Goal: Complete application form

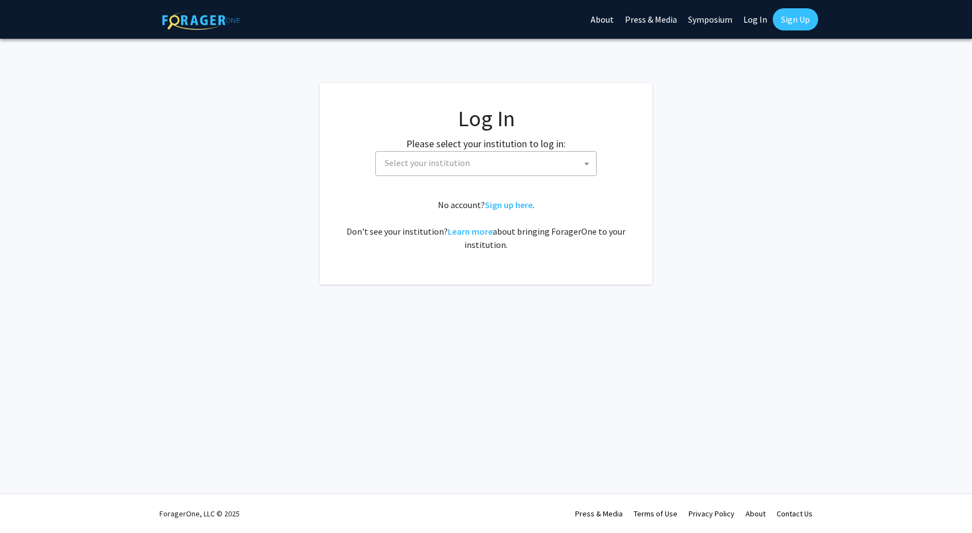
select select
click at [461, 167] on span "Select your institution" at bounding box center [427, 162] width 85 height 11
type input "emory"
select select "12"
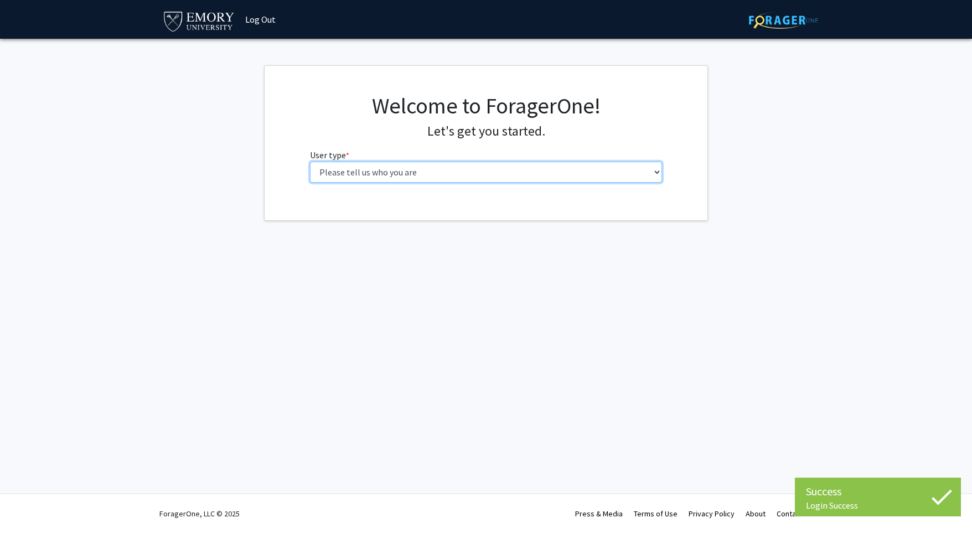
click at [333, 178] on select "Please tell us who you are Undergraduate Student Master's Student Doctoral Cand…" at bounding box center [486, 172] width 353 height 21
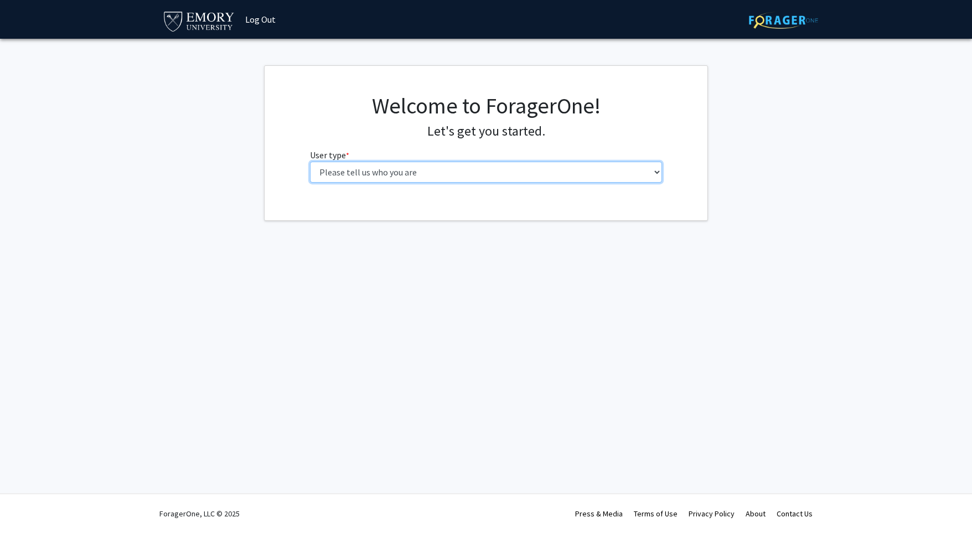
select select "1: undergrad"
click at [310, 162] on select "Please tell us who you are Undergraduate Student Master's Student Doctoral Cand…" at bounding box center [486, 172] width 353 height 21
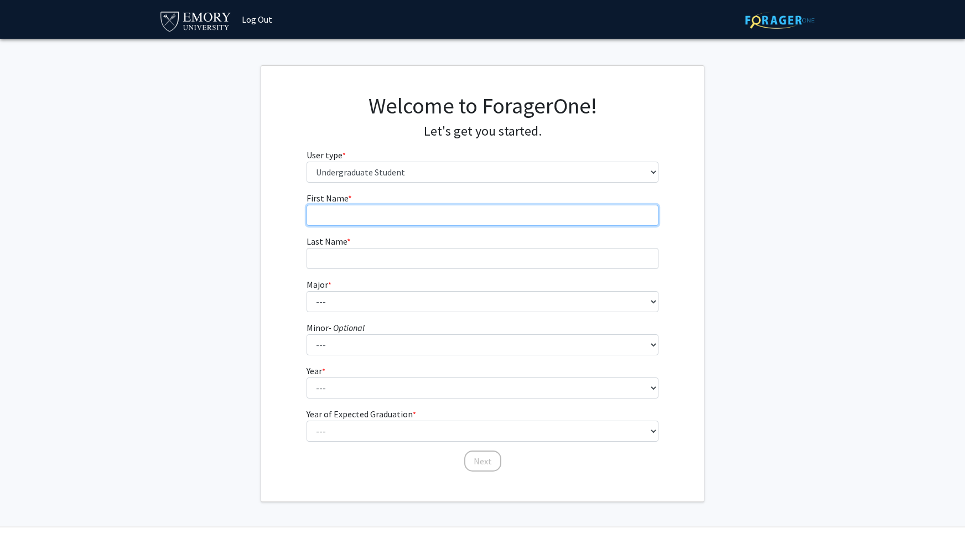
click at [356, 215] on input "First Name * required" at bounding box center [483, 215] width 353 height 21
type input "Kai"
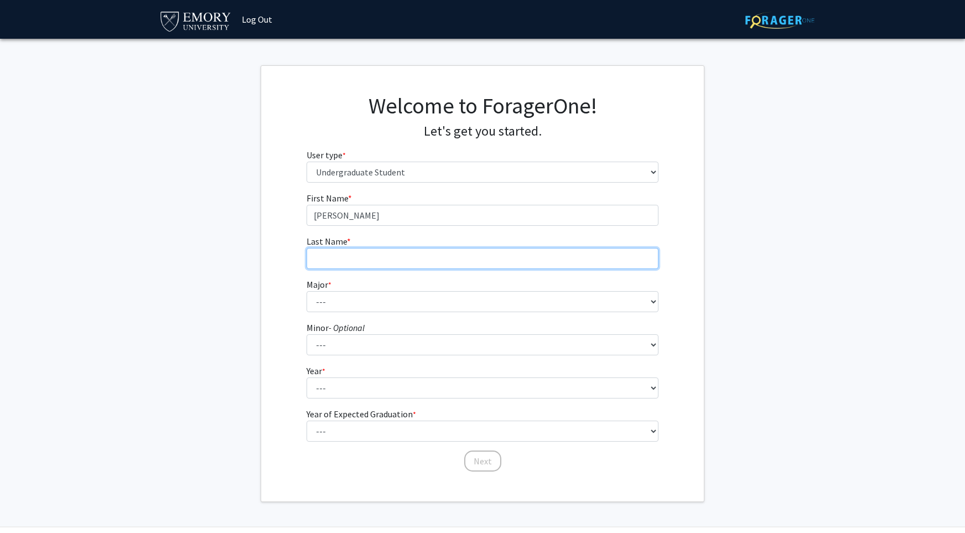
type input "Lewis-Yunus"
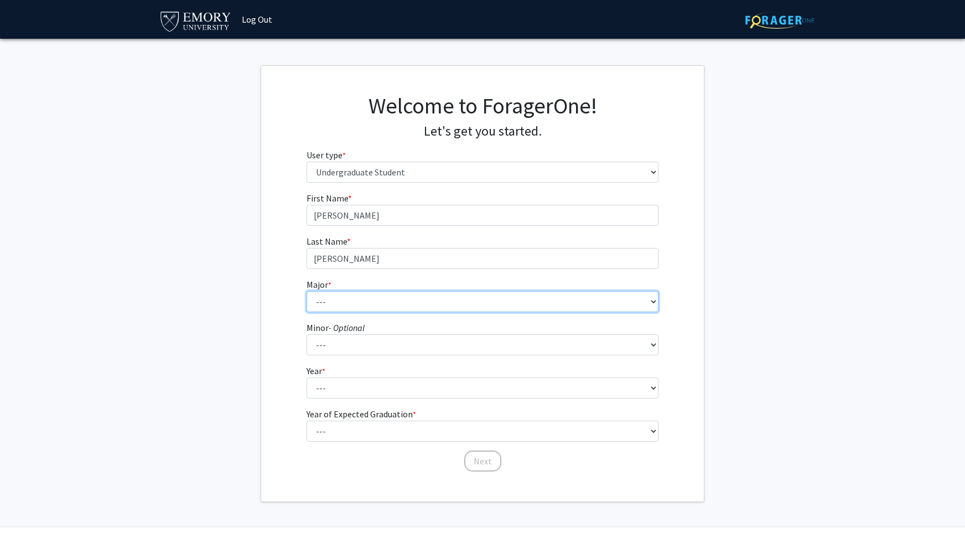
click at [348, 296] on select "--- Accounting African American Studies African Studies American Studies Analyt…" at bounding box center [483, 301] width 353 height 21
select select "12: 973"
click at [307, 291] on select "--- Accounting African American Studies African Studies American Studies Analyt…" at bounding box center [483, 301] width 353 height 21
click at [375, 300] on select "--- Accounting African American Studies African Studies American Studies Analyt…" at bounding box center [483, 301] width 353 height 21
click at [307, 291] on select "--- Accounting African American Studies African Studies American Studies Analyt…" at bounding box center [483, 301] width 353 height 21
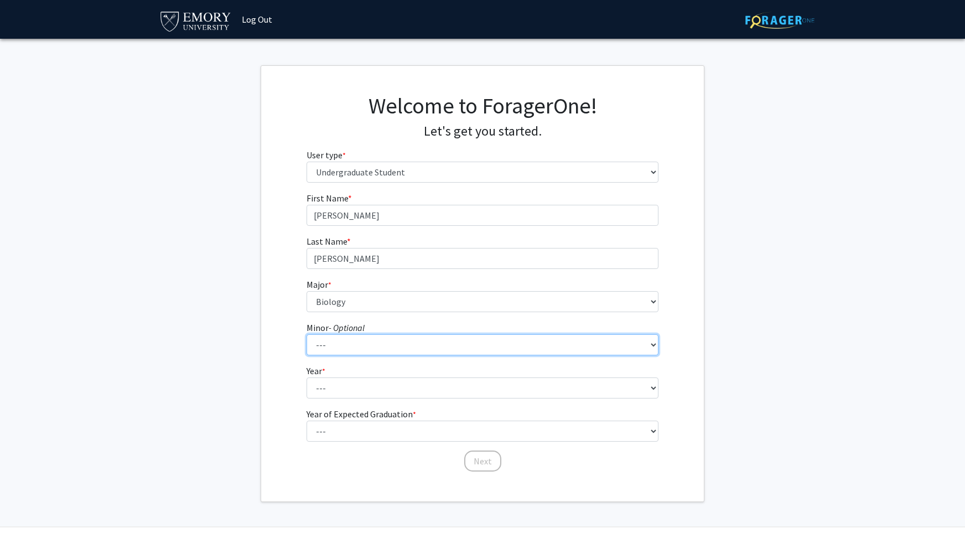
click at [344, 345] on select "--- African American Studies African Studies American Studies Ancient Mediterra…" at bounding box center [483, 344] width 353 height 21
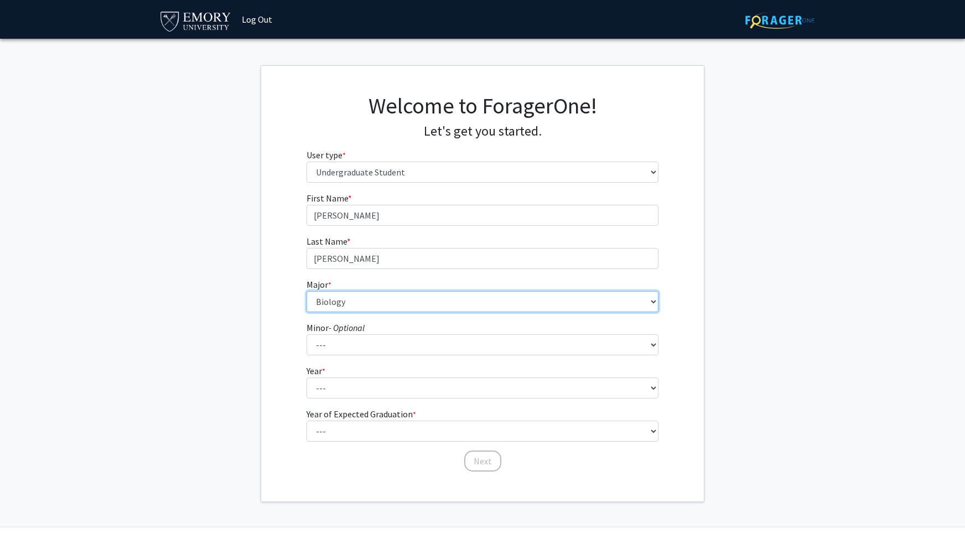
click at [361, 302] on select "--- Accounting African American Studies African Studies American Studies Analyt…" at bounding box center [483, 301] width 353 height 21
click at [283, 267] on div "First Name * required Kai Last Name * required Lewis-Yunus Major * required ---…" at bounding box center [482, 332] width 443 height 281
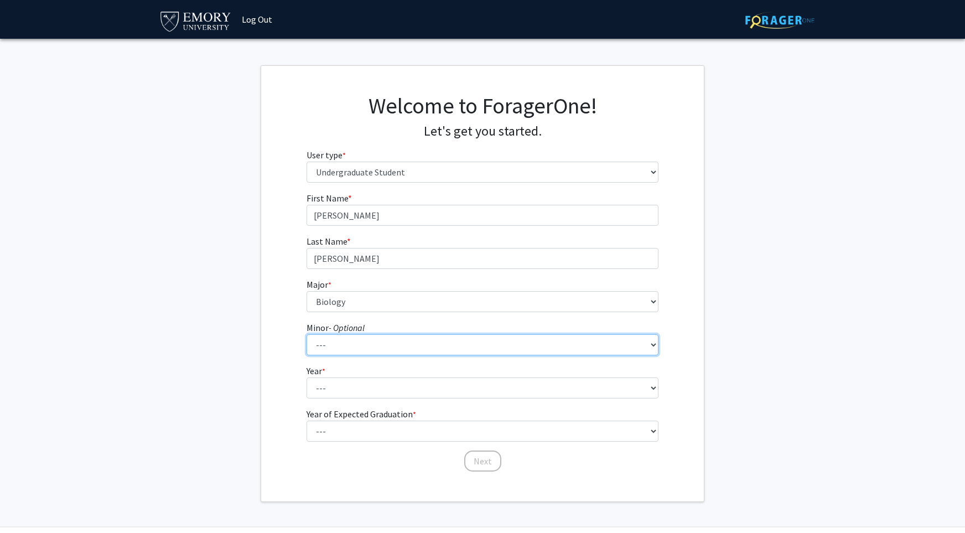
click at [358, 342] on select "--- African American Studies African Studies American Studies Ancient Mediterra…" at bounding box center [483, 344] width 353 height 21
select select "55: 782"
click at [307, 334] on select "--- African American Studies African Studies American Studies Ancient Mediterra…" at bounding box center [483, 344] width 353 height 21
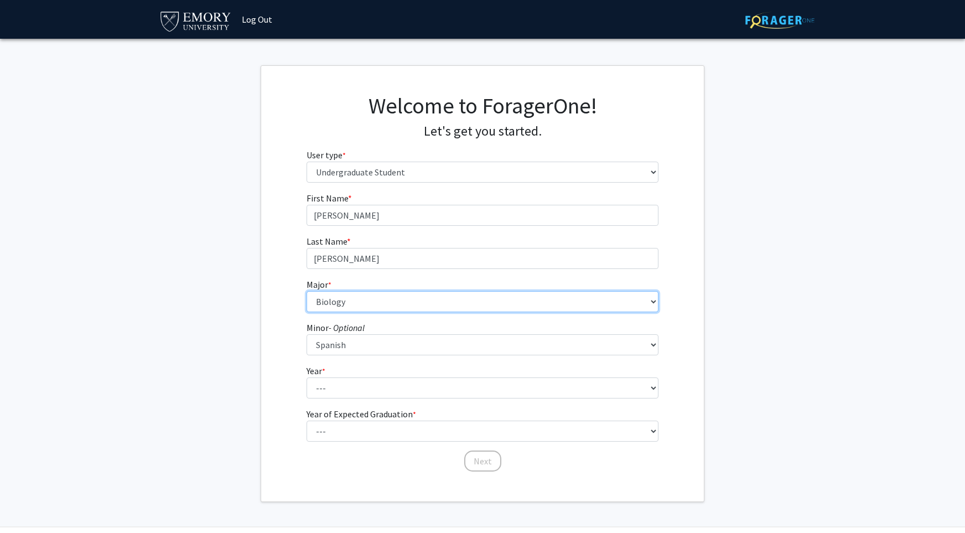
click at [370, 294] on select "--- Accounting African American Studies African Studies American Studies Analyt…" at bounding box center [483, 301] width 353 height 21
click at [262, 380] on div "First Name * required Kai Last Name * required Lewis-Yunus Major * required ---…" at bounding box center [482, 332] width 443 height 281
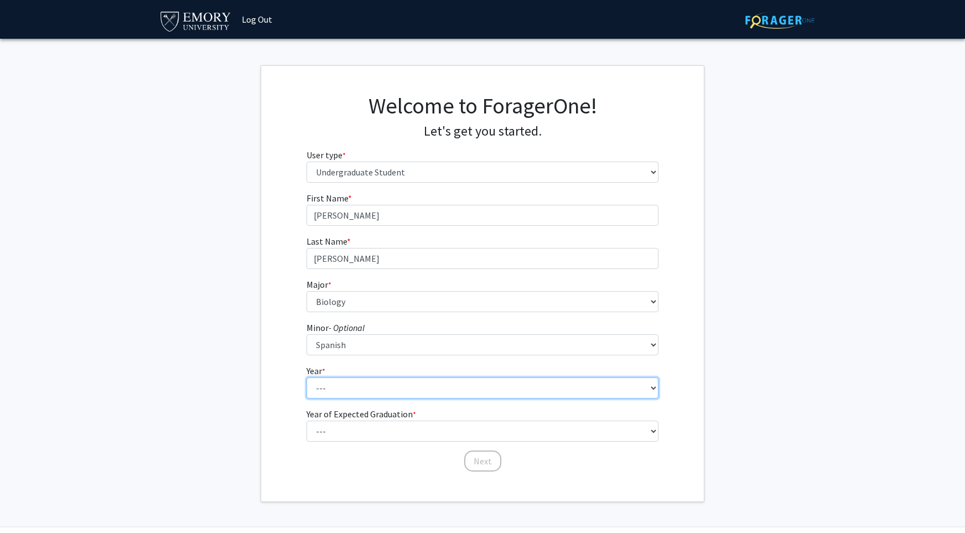
click at [326, 383] on select "--- First-year Sophomore Junior Senior Postbaccalaureate Certificate" at bounding box center [483, 387] width 353 height 21
select select "3: junior"
click at [307, 377] on select "--- First-year Sophomore Junior Senior Postbaccalaureate Certificate" at bounding box center [483, 387] width 353 height 21
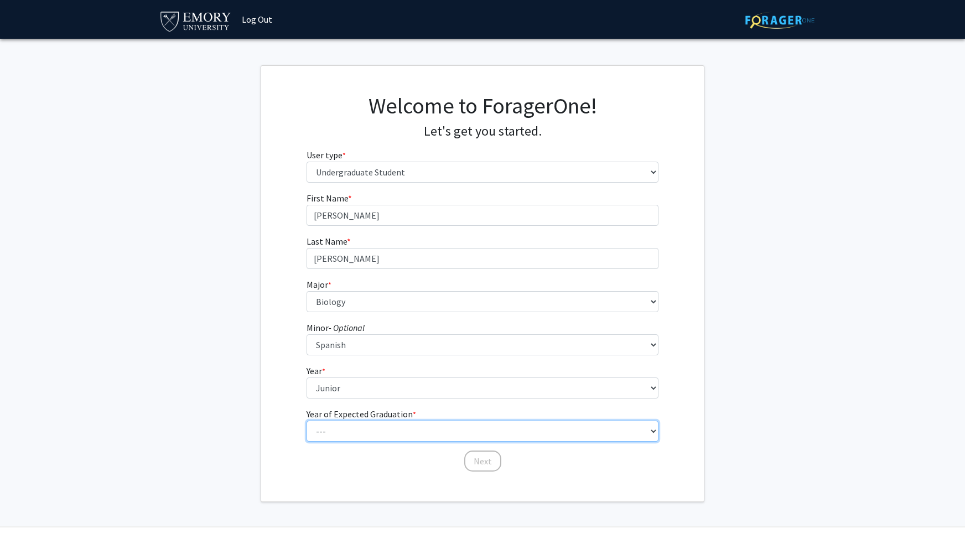
click at [355, 428] on select "--- 2025 2026 2027 2028 2029 2030 2031 2032 2033 2034" at bounding box center [483, 431] width 353 height 21
select select "3: 2027"
click at [307, 421] on select "--- 2025 2026 2027 2028 2029 2030 2031 2032 2033 2034" at bounding box center [483, 431] width 353 height 21
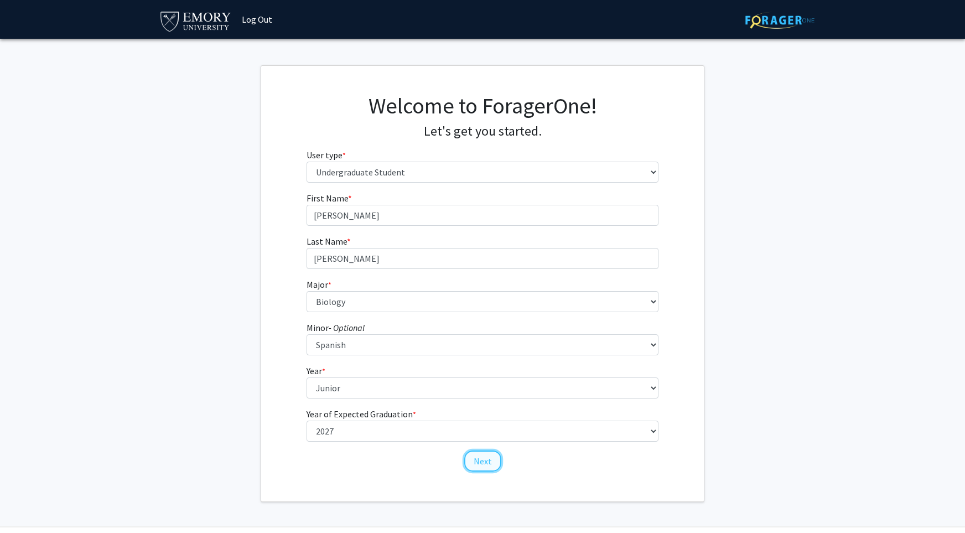
click at [494, 463] on button "Next" at bounding box center [482, 461] width 37 height 21
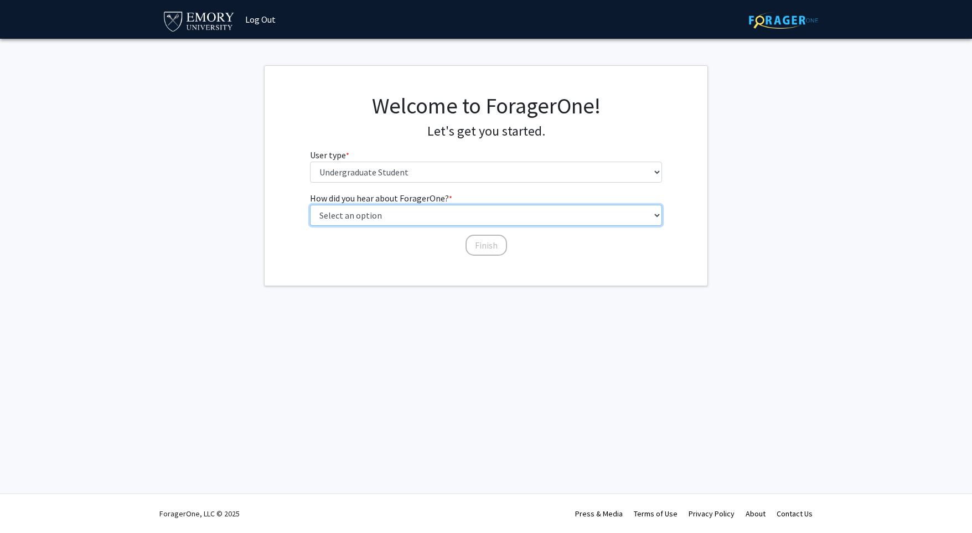
click at [411, 218] on select "Select an option Peer/student recommendation Faculty/staff recommendation Unive…" at bounding box center [486, 215] width 353 height 21
select select "3: university_website"
click at [310, 205] on select "Select an option Peer/student recommendation Faculty/staff recommendation Unive…" at bounding box center [486, 215] width 353 height 21
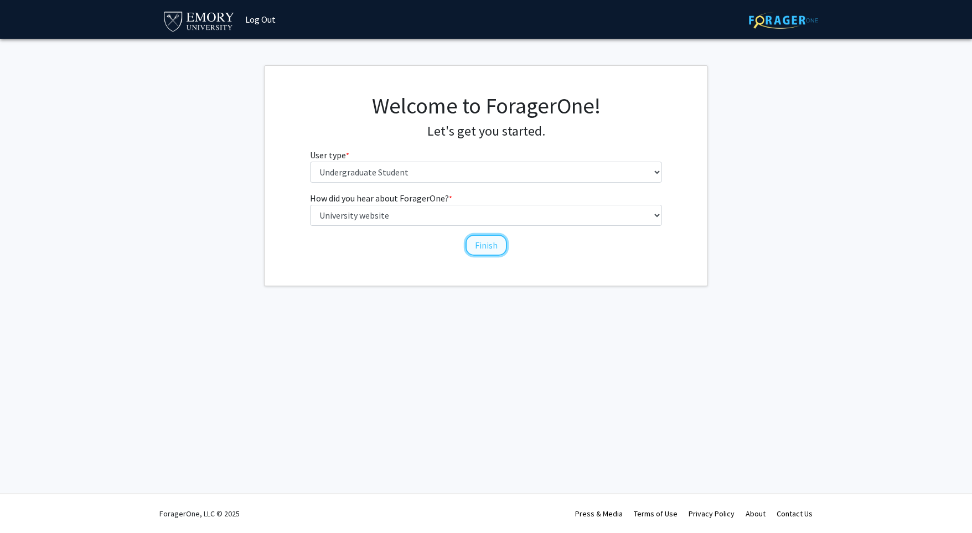
click at [472, 251] on button "Finish" at bounding box center [486, 245] width 42 height 21
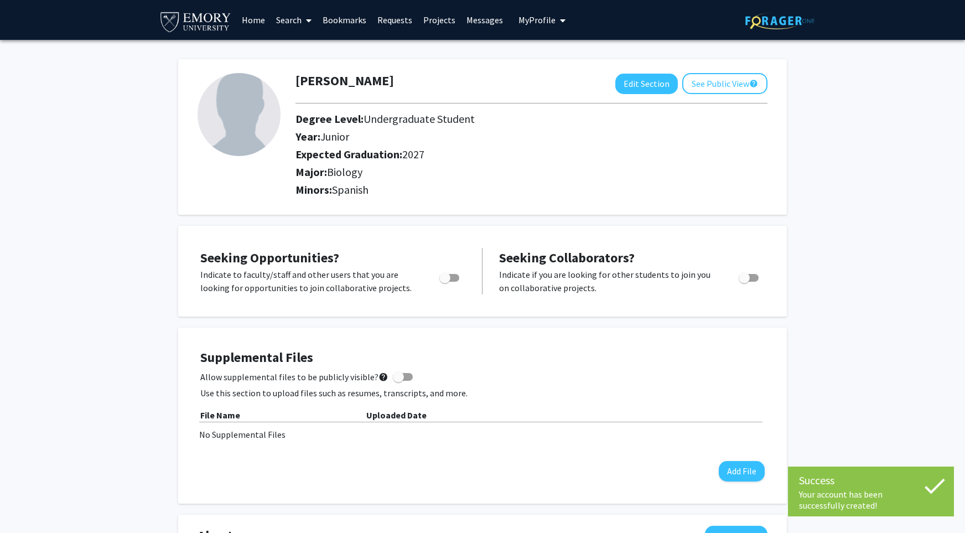
click at [449, 272] on span "Toggle" at bounding box center [444, 277] width 11 height 11
click at [445, 282] on input "Are you actively seeking opportunities?" at bounding box center [444, 282] width 1 height 1
checkbox input "true"
click at [743, 278] on span "Toggle" at bounding box center [744, 277] width 11 height 11
click at [744, 282] on input "Would you like to receive other student requests to work with you?" at bounding box center [744, 282] width 1 height 1
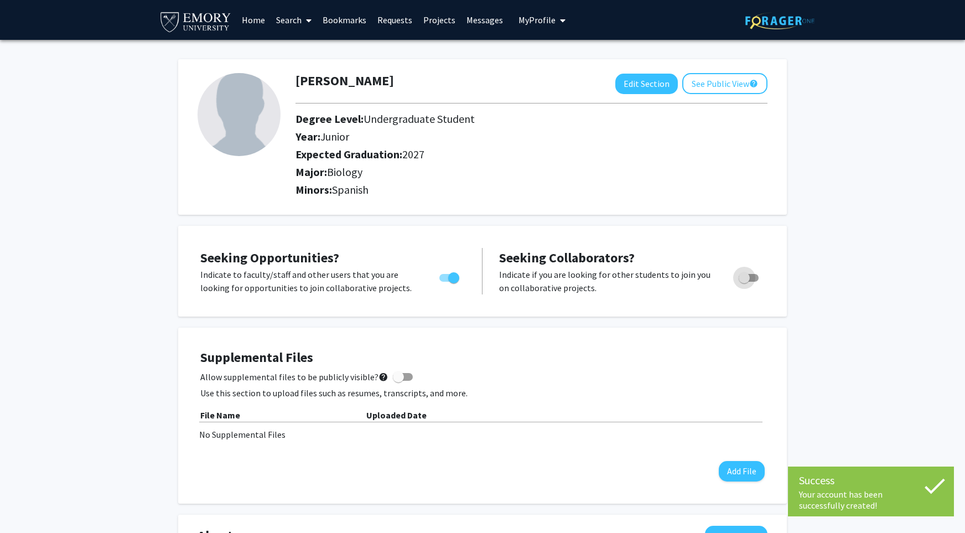
checkbox input "true"
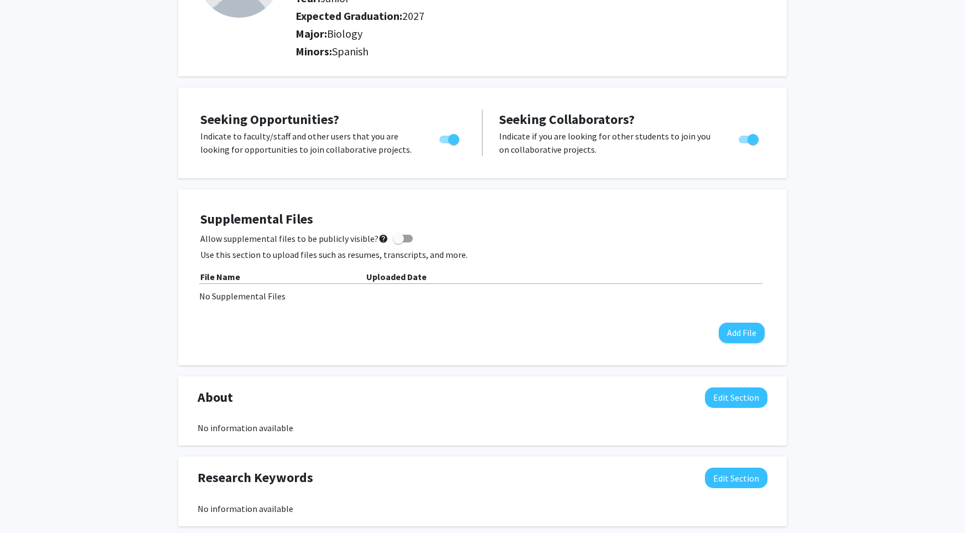
scroll to position [118, 0]
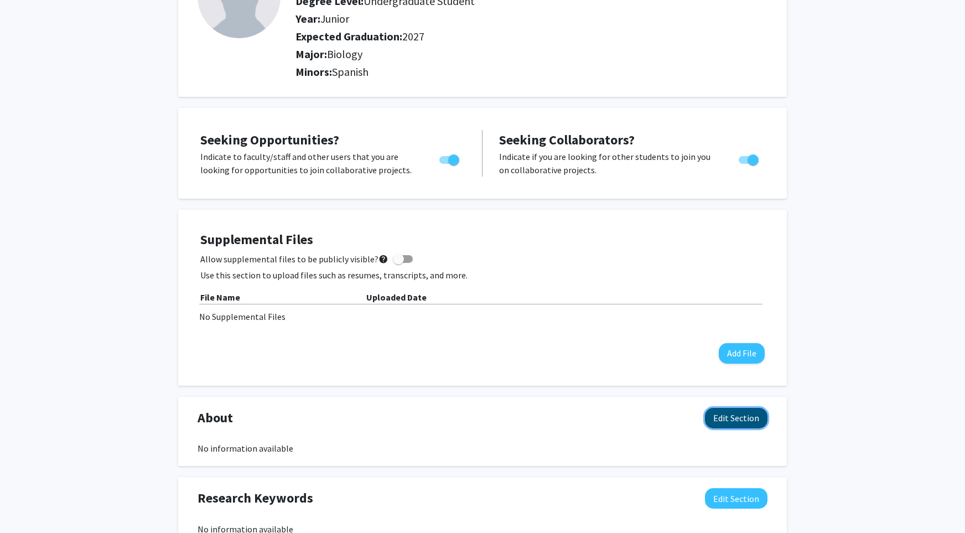
click at [752, 426] on button "Edit Section" at bounding box center [736, 418] width 63 height 20
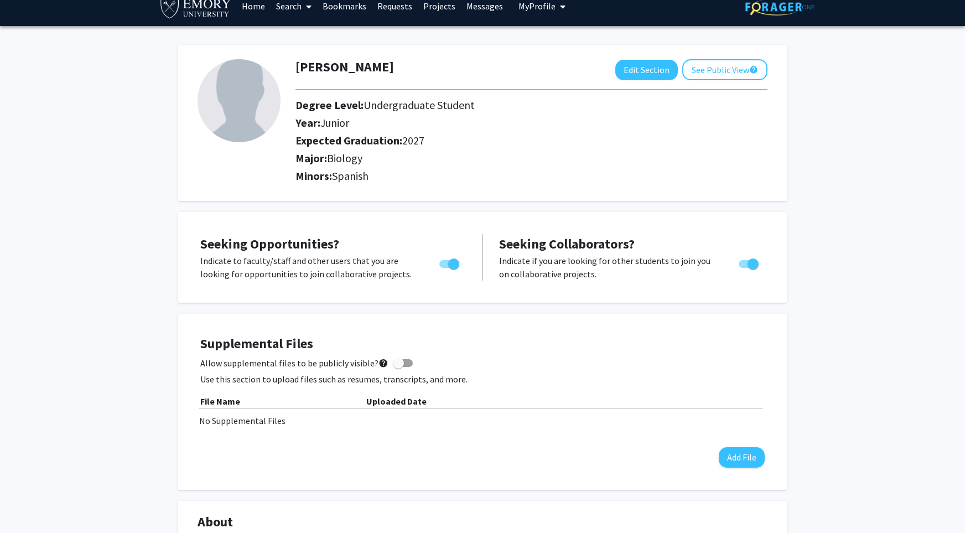
scroll to position [0, 0]
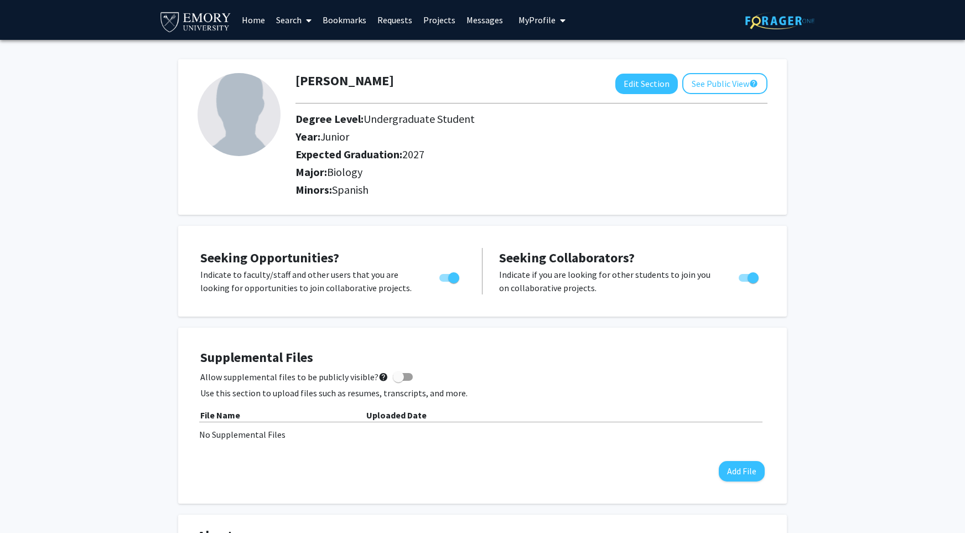
click at [255, 111] on img at bounding box center [239, 114] width 83 height 83
click at [251, 141] on img at bounding box center [239, 114] width 83 height 83
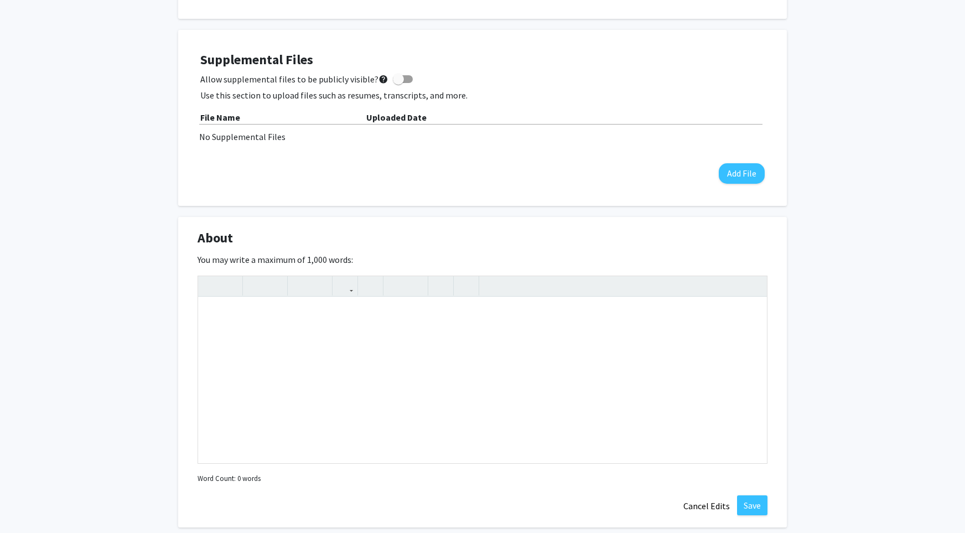
scroll to position [302, 0]
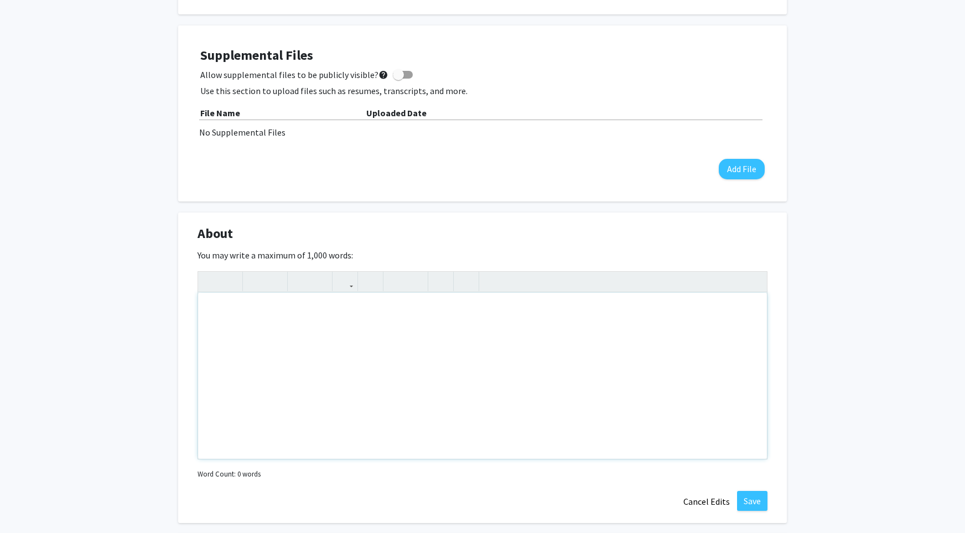
click at [283, 319] on div "Note to users with screen readers: Please deactivate our accessibility plugin f…" at bounding box center [482, 376] width 569 height 166
type textarea "I am an undergraduate student majoring in Anthropology and Human Biology!"
click at [759, 505] on button "Save" at bounding box center [752, 501] width 30 height 20
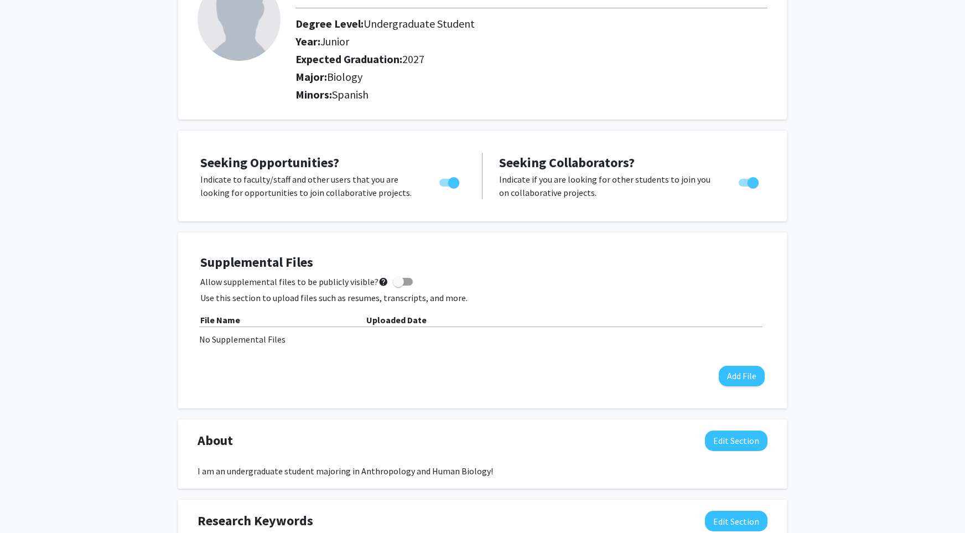
scroll to position [0, 0]
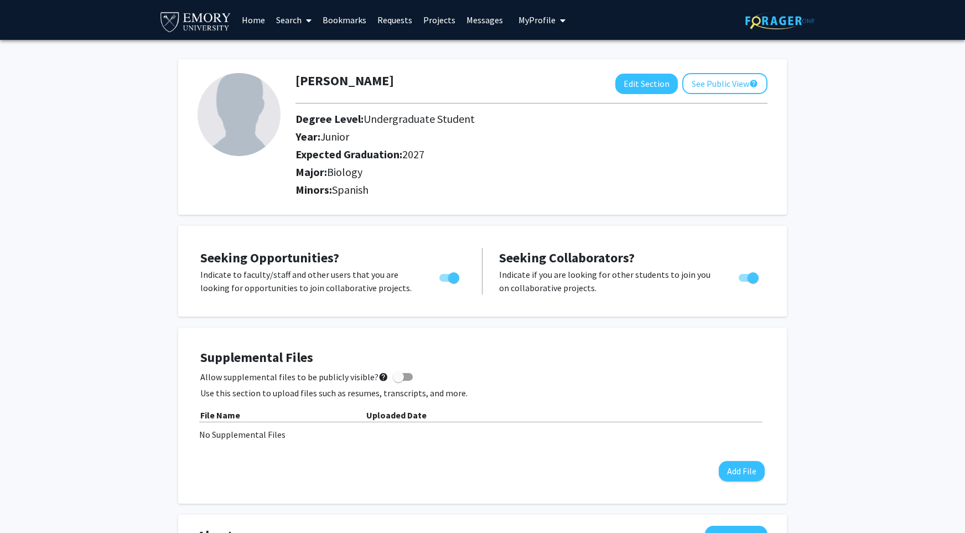
click at [435, 18] on link "Projects" at bounding box center [439, 20] width 43 height 39
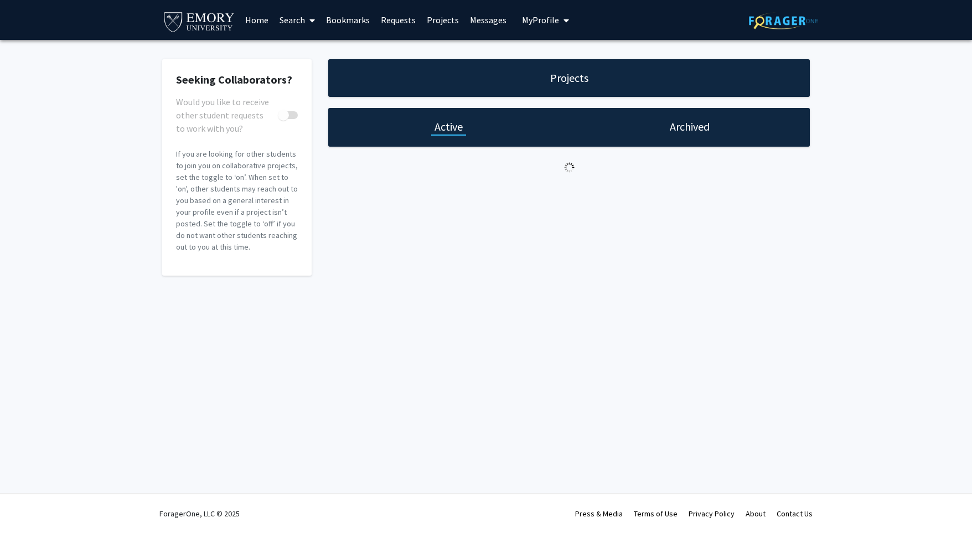
checkbox input "true"
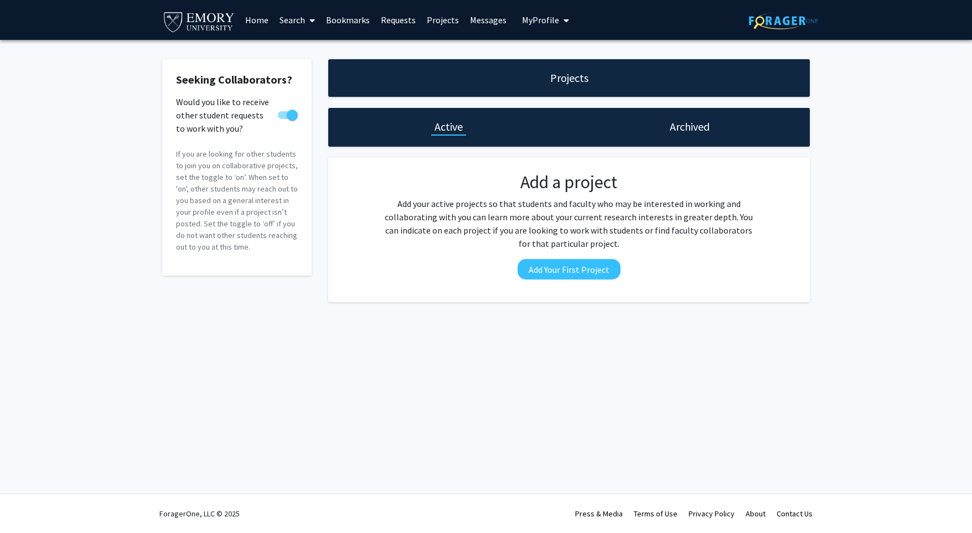
click at [499, 80] on div "Projects" at bounding box center [569, 78] width 482 height 38
click at [683, 133] on h1 "Archived" at bounding box center [690, 126] width 40 height 15
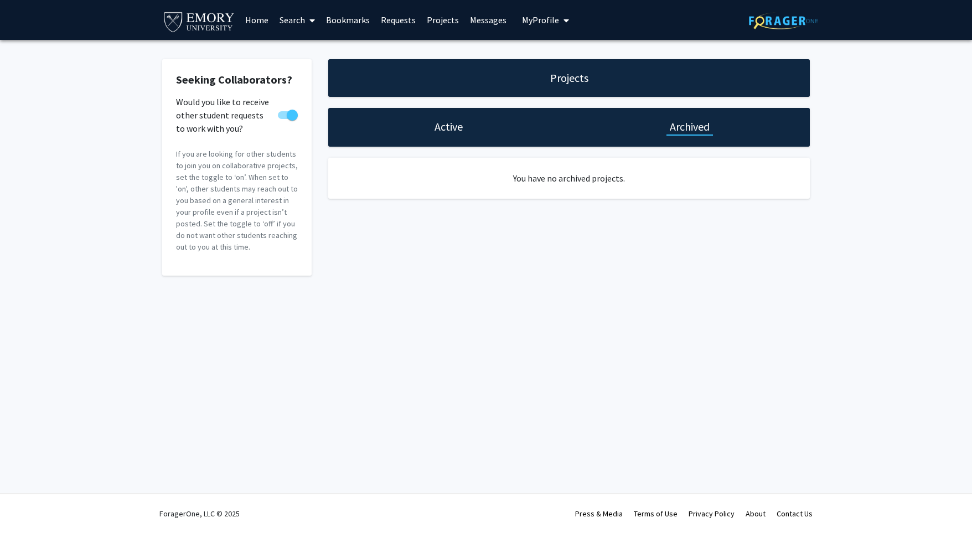
click at [438, 123] on h1 "Active" at bounding box center [448, 126] width 28 height 15
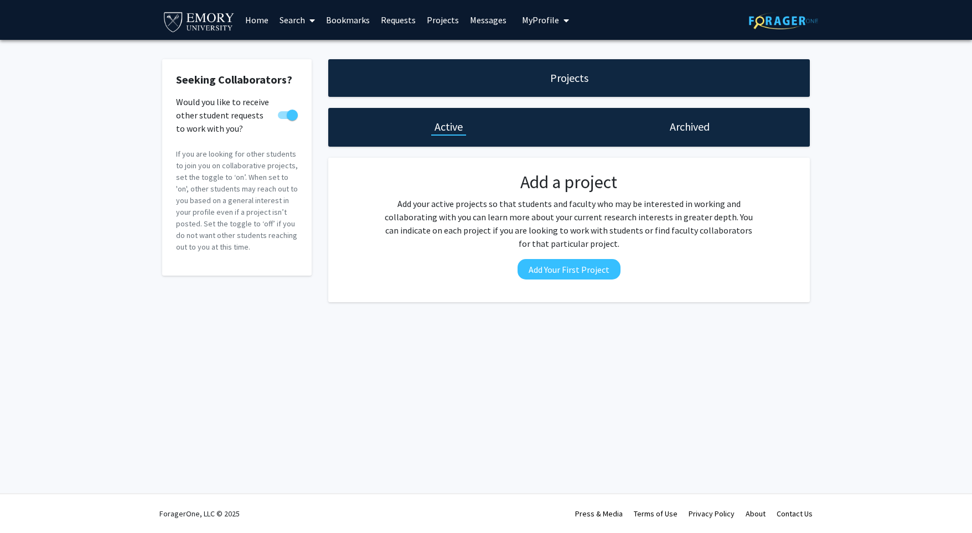
click at [311, 16] on icon at bounding box center [312, 20] width 6 height 9
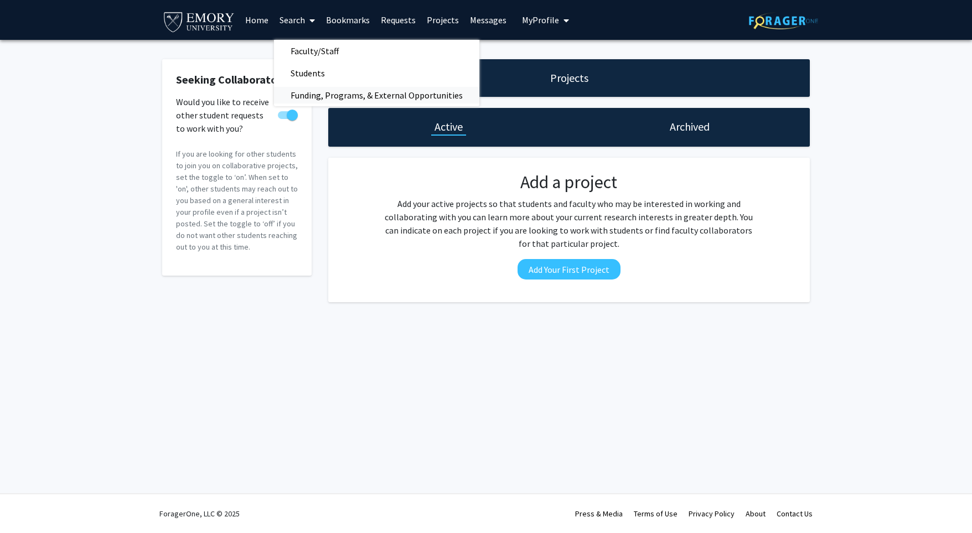
click at [329, 92] on span "Funding, Programs, & External Opportunities" at bounding box center [376, 95] width 205 height 22
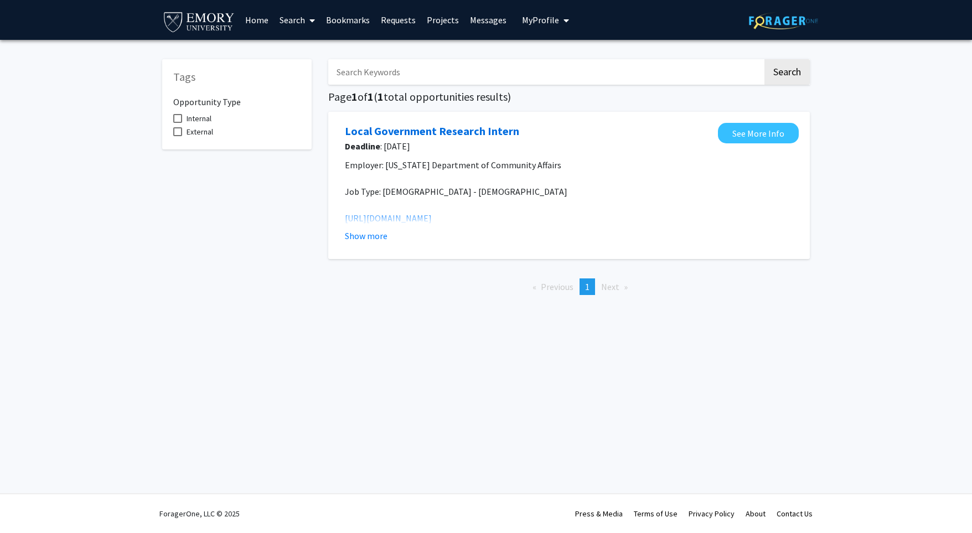
click at [610, 282] on span "Next page" at bounding box center [610, 286] width 18 height 11
click at [599, 288] on li "Next page" at bounding box center [615, 286] width 38 height 17
click at [633, 282] on li "Next page" at bounding box center [615, 286] width 38 height 17
click at [197, 121] on span "Internal" at bounding box center [199, 118] width 25 height 13
click at [178, 123] on input "Internal" at bounding box center [177, 123] width 1 height 1
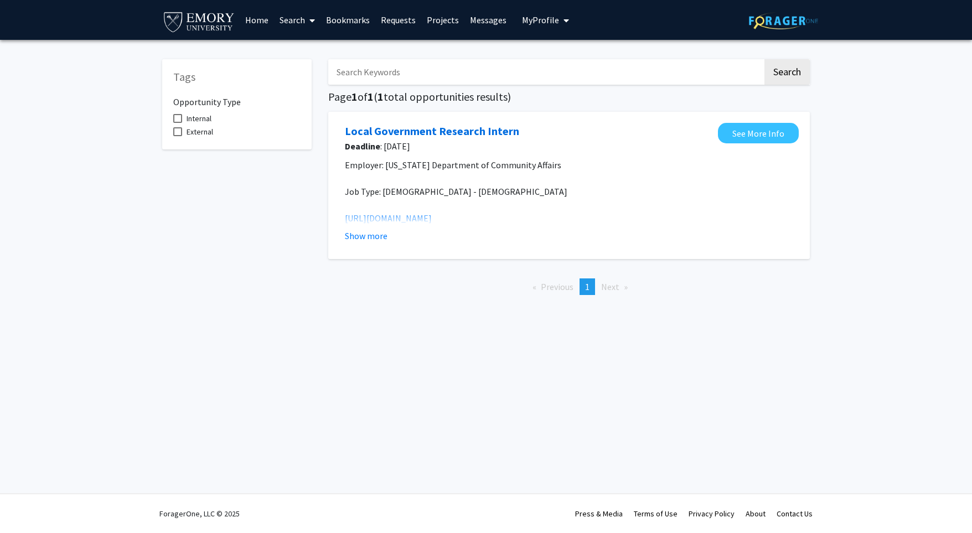
checkbox input "true"
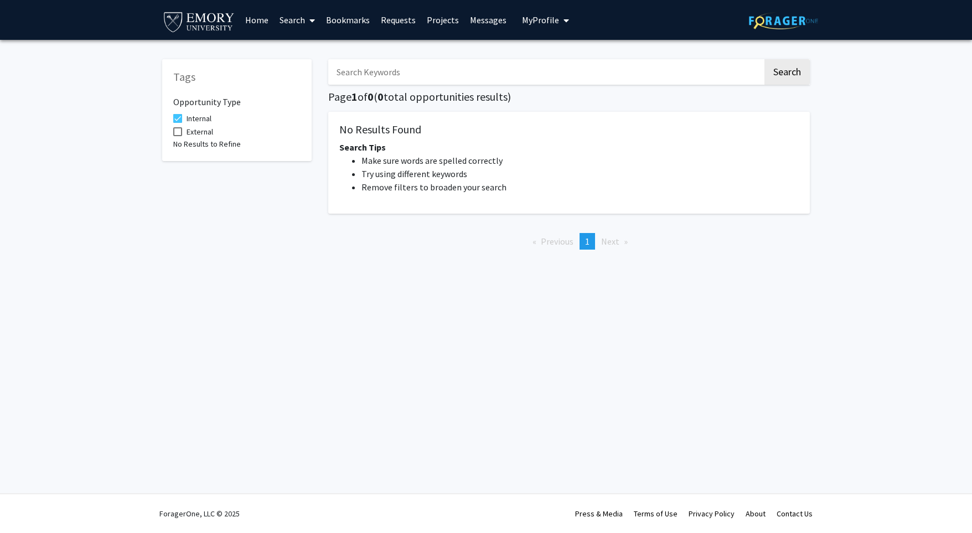
click at [183, 138] on label "External" at bounding box center [193, 131] width 40 height 13
click at [178, 137] on input "External" at bounding box center [177, 136] width 1 height 1
checkbox input "true"
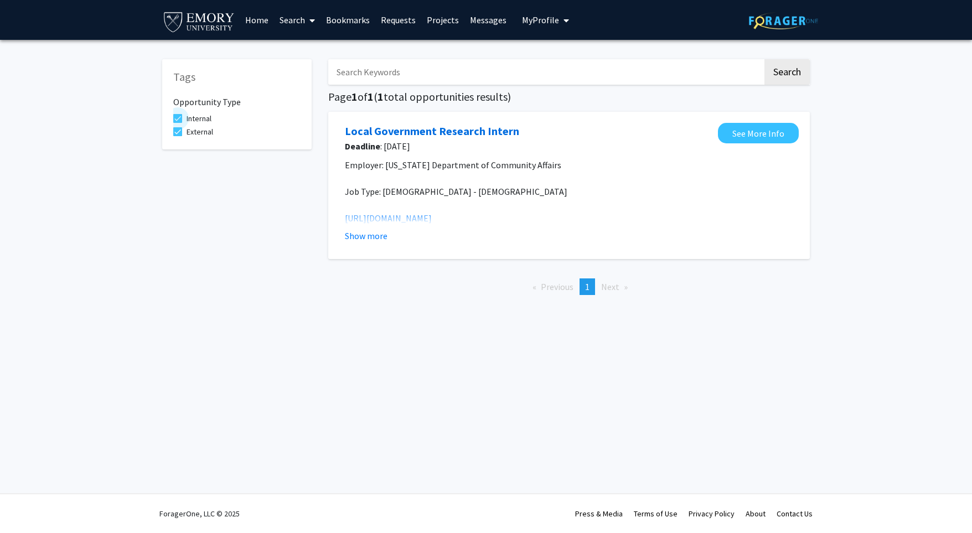
click at [184, 118] on label "Internal" at bounding box center [192, 118] width 38 height 13
click at [178, 123] on input "Internal" at bounding box center [177, 123] width 1 height 1
checkbox input "false"
click at [173, 134] on span at bounding box center [177, 131] width 9 height 9
click at [177, 136] on input "External" at bounding box center [177, 136] width 1 height 1
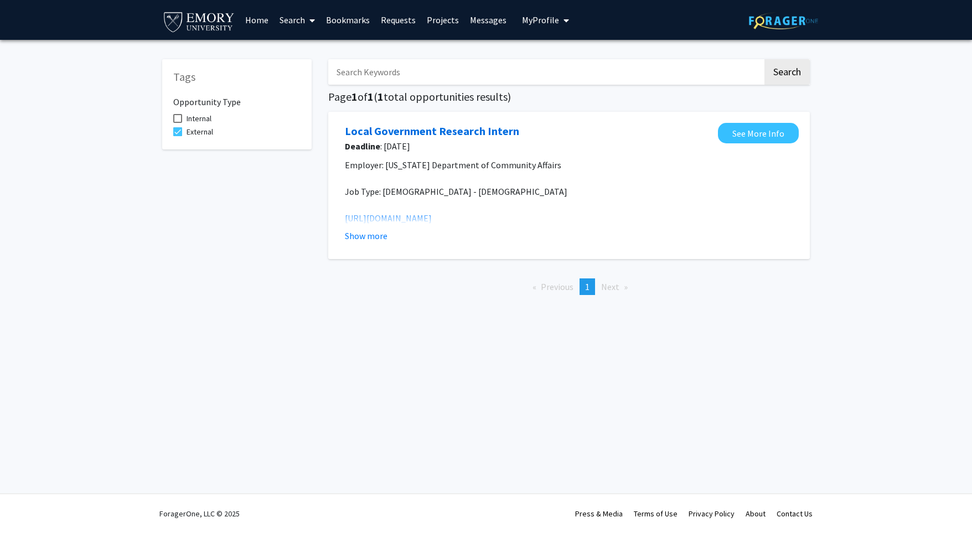
checkbox input "false"
click at [443, 20] on link "Projects" at bounding box center [442, 20] width 43 height 39
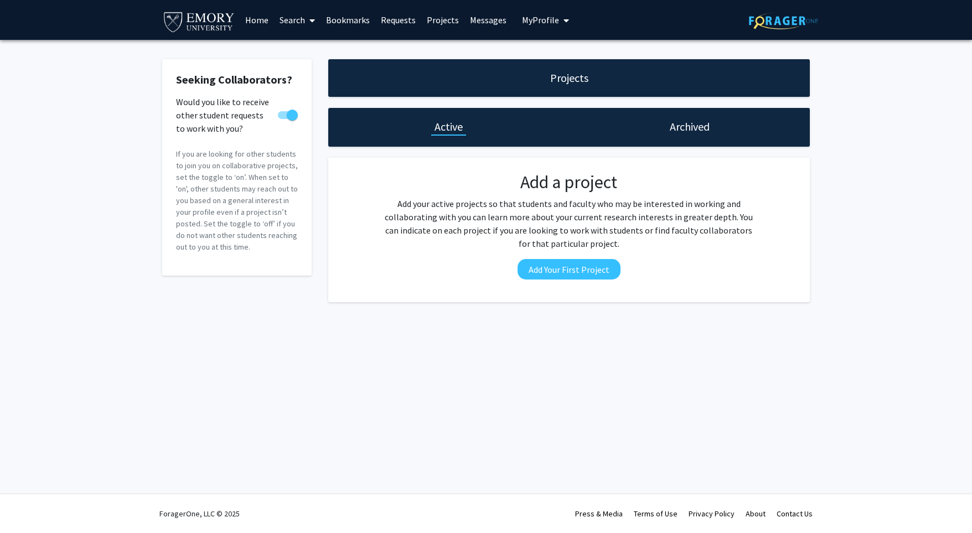
click at [491, 18] on link "Messages" at bounding box center [488, 20] width 48 height 39
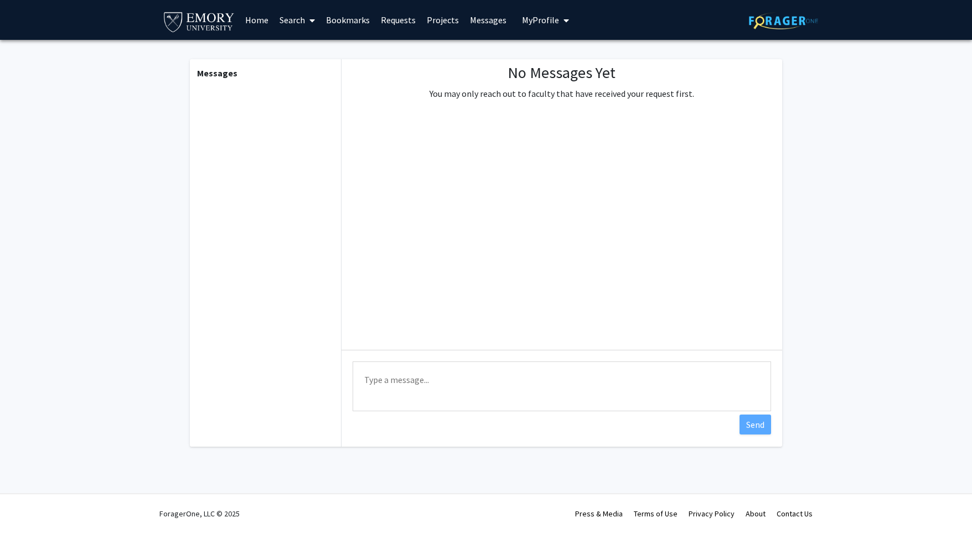
click at [559, 23] on span "My profile dropdown to access profile and logout" at bounding box center [564, 20] width 10 height 39
click at [306, 15] on span at bounding box center [310, 20] width 10 height 39
click at [331, 69] on span "Students" at bounding box center [308, 73] width 68 height 22
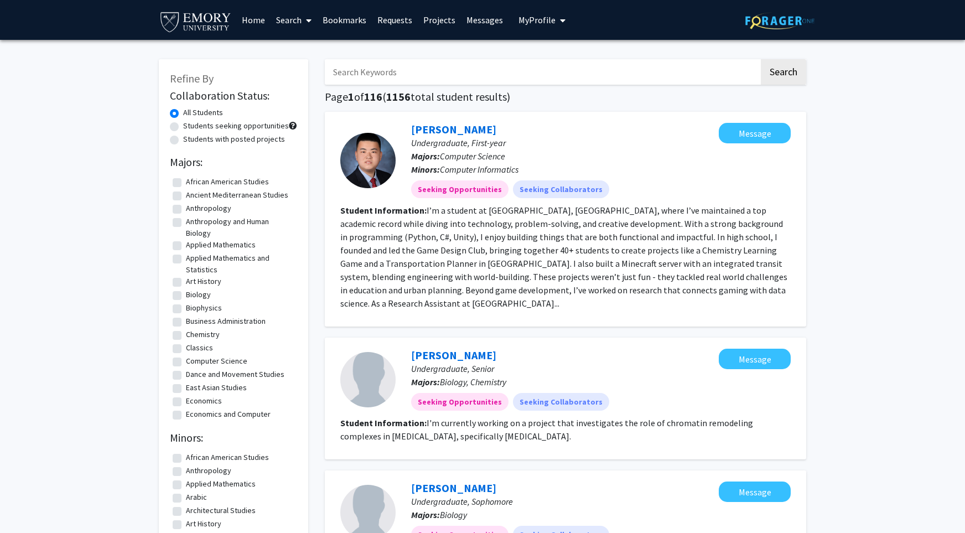
click at [299, 21] on link "Search" at bounding box center [294, 20] width 46 height 39
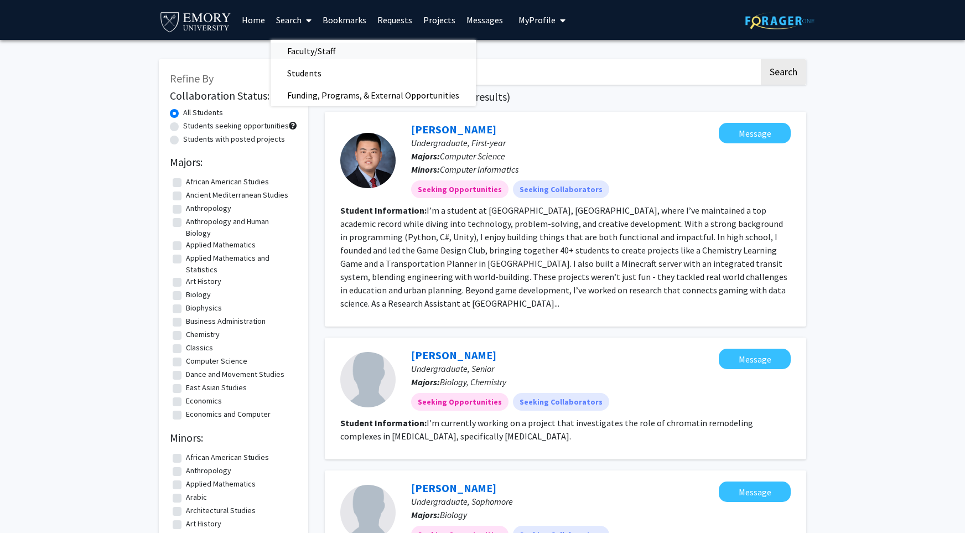
click at [314, 46] on span "Faculty/Staff" at bounding box center [311, 51] width 81 height 22
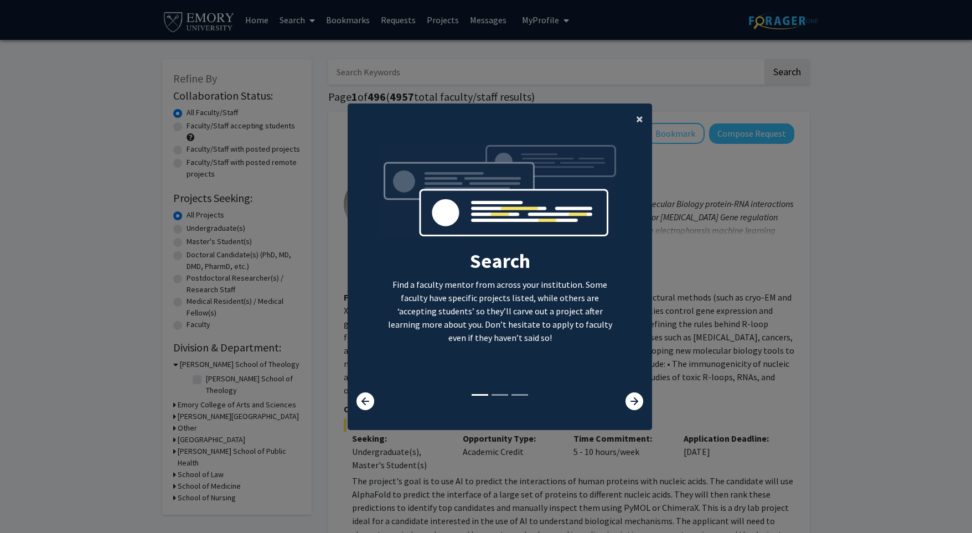
click at [632, 121] on button "×" at bounding box center [639, 119] width 25 height 31
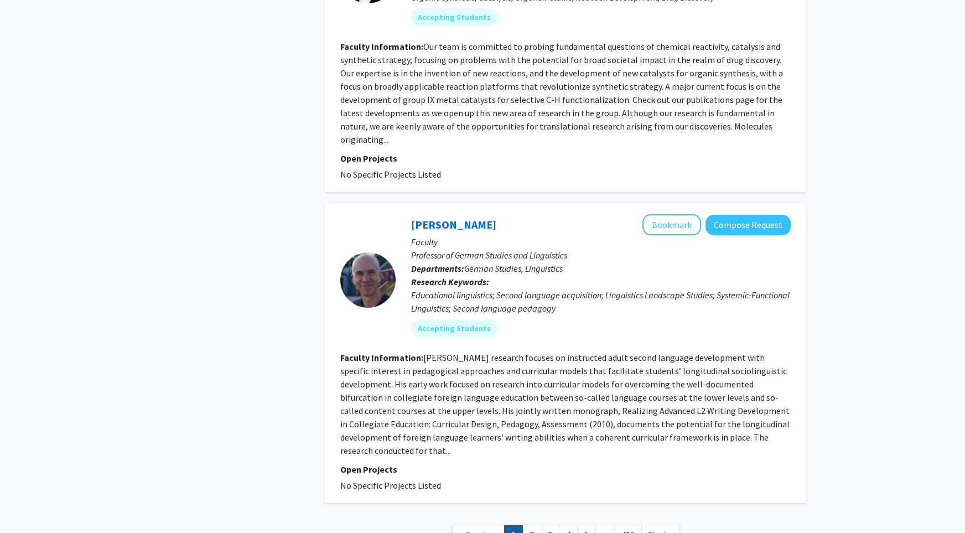
scroll to position [3508, 0]
